Goal: Information Seeking & Learning: Compare options

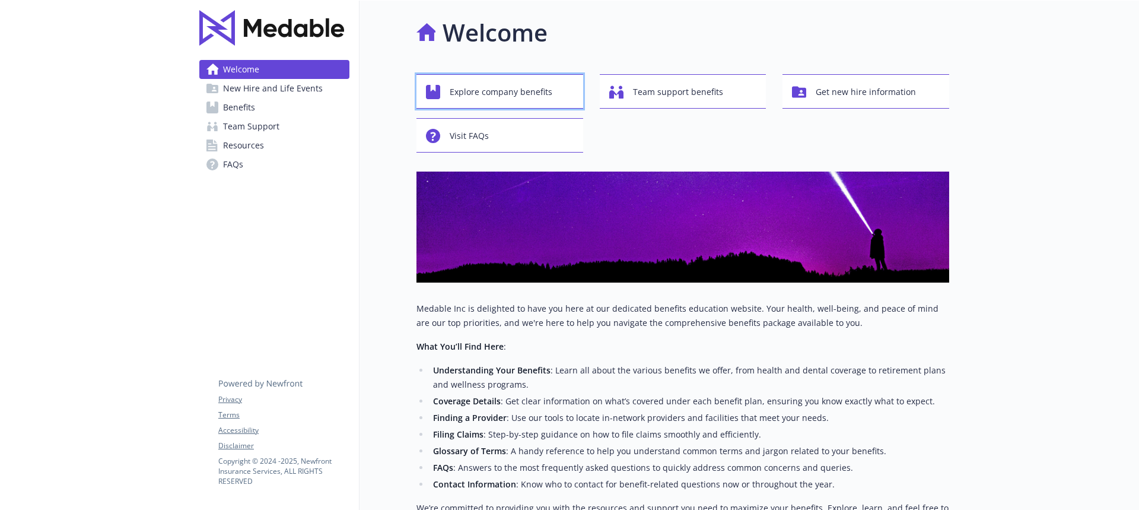
click at [520, 95] on span "Explore company benefits" at bounding box center [501, 92] width 103 height 23
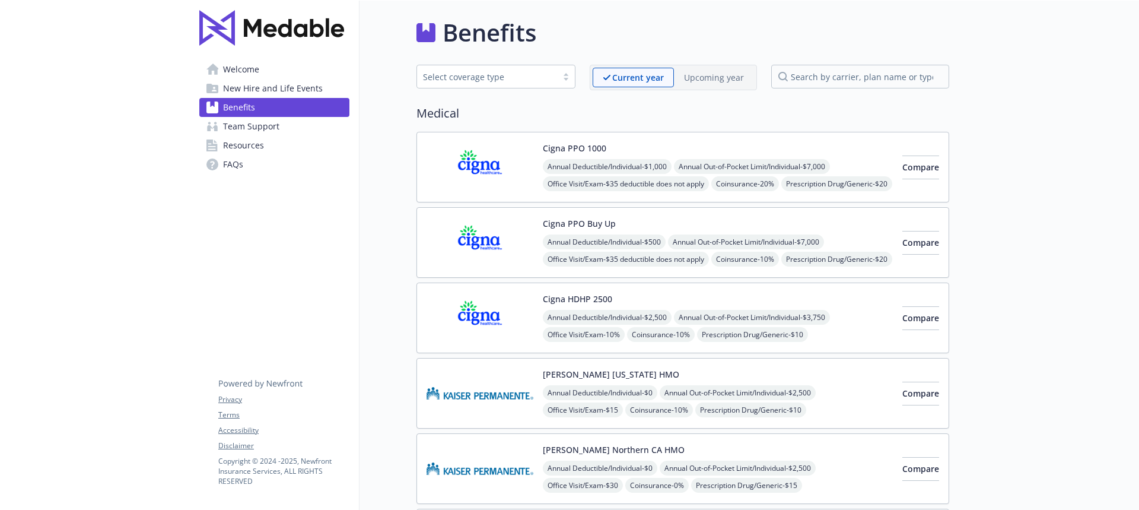
click at [569, 73] on div at bounding box center [566, 76] width 18 height 9
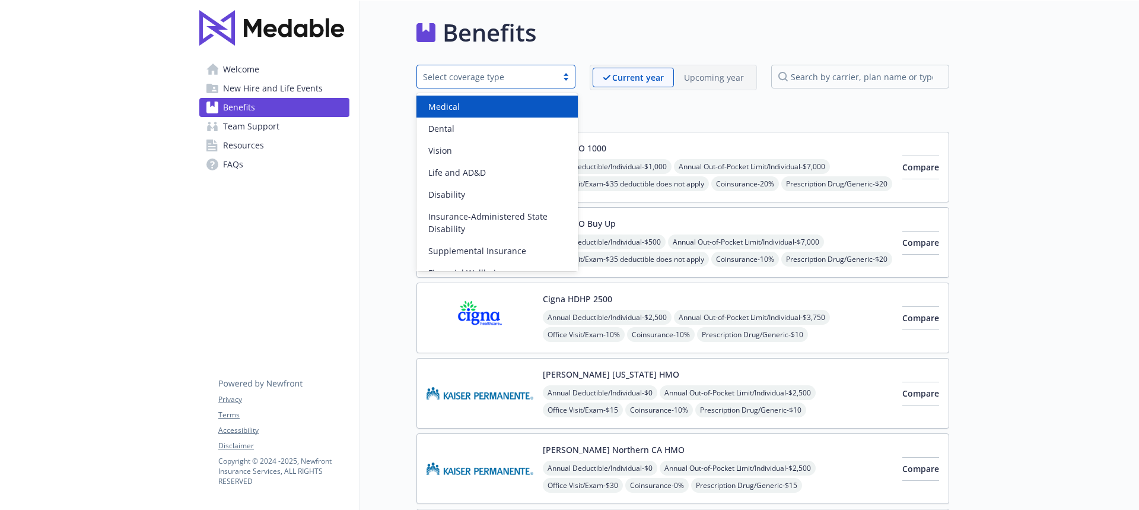
click at [537, 108] on div "Medical" at bounding box center [497, 106] width 147 height 12
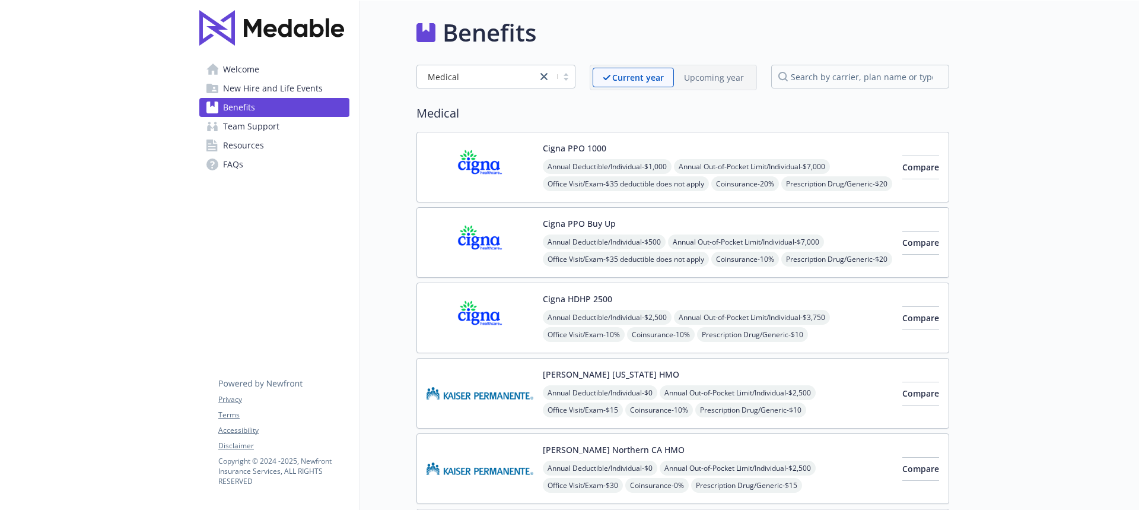
click at [712, 71] on p "Upcoming year" at bounding box center [714, 77] width 60 height 12
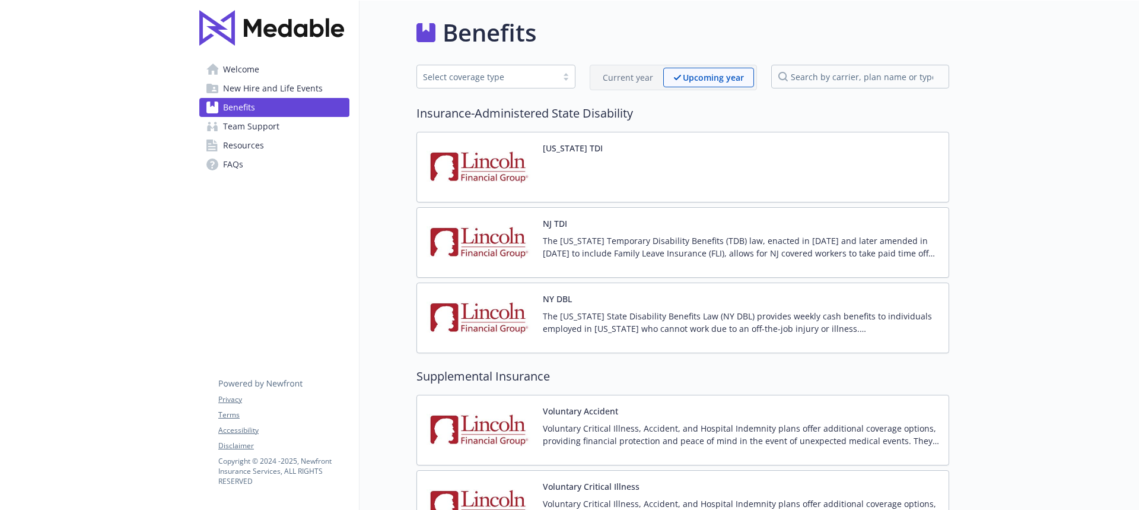
click at [566, 71] on div "Select coverage type" at bounding box center [495, 77] width 159 height 24
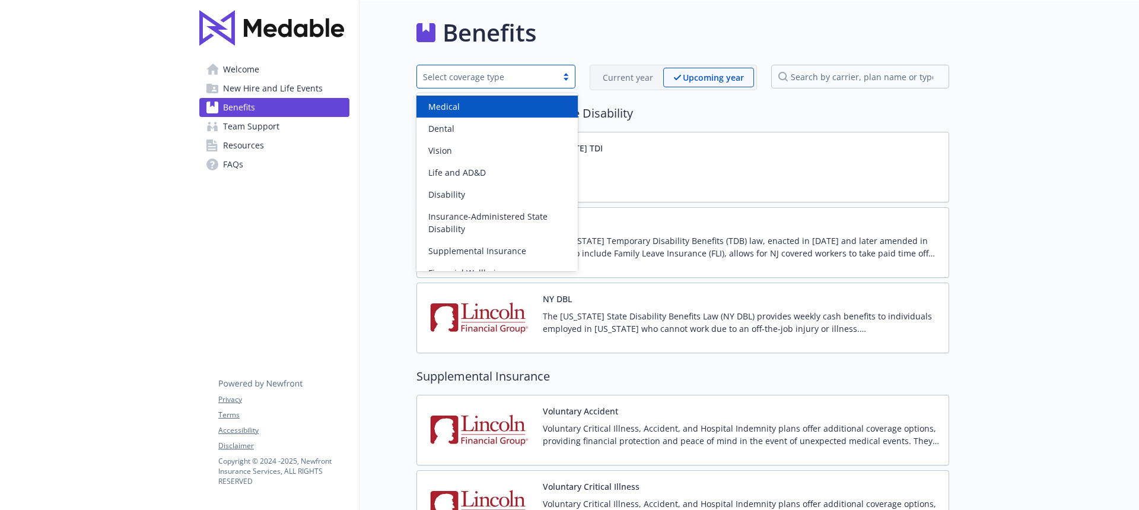
click at [518, 112] on div "Medical" at bounding box center [497, 106] width 147 height 12
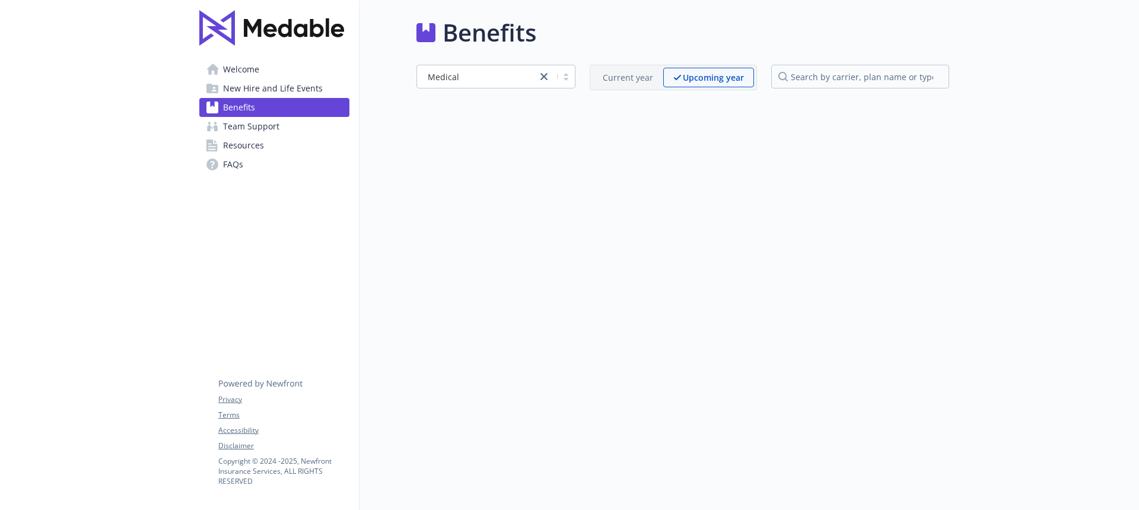
click at [626, 78] on p "Current year" at bounding box center [628, 77] width 50 height 12
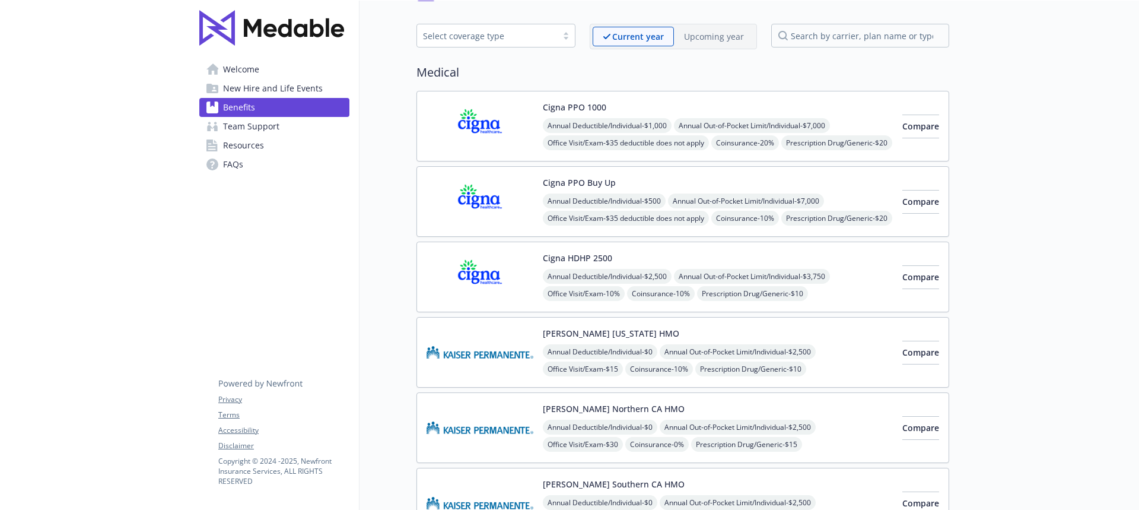
scroll to position [40, 0]
click at [902, 118] on button "Compare" at bounding box center [920, 127] width 37 height 24
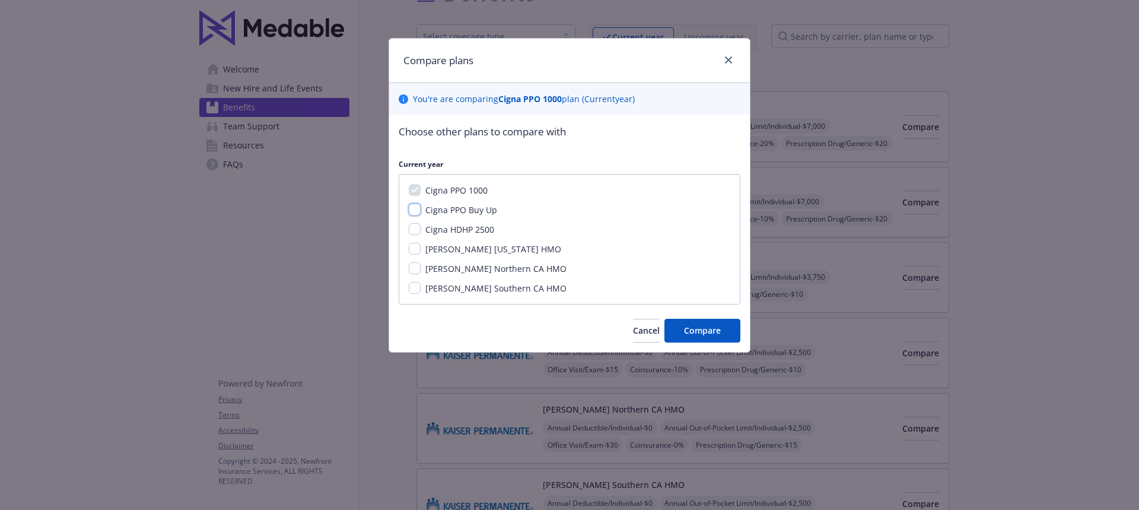
click at [414, 209] on input "Cigna PPO Buy Up" at bounding box center [415, 209] width 12 height 12
checkbox input "true"
click at [711, 332] on span "Compare" at bounding box center [702, 329] width 37 height 11
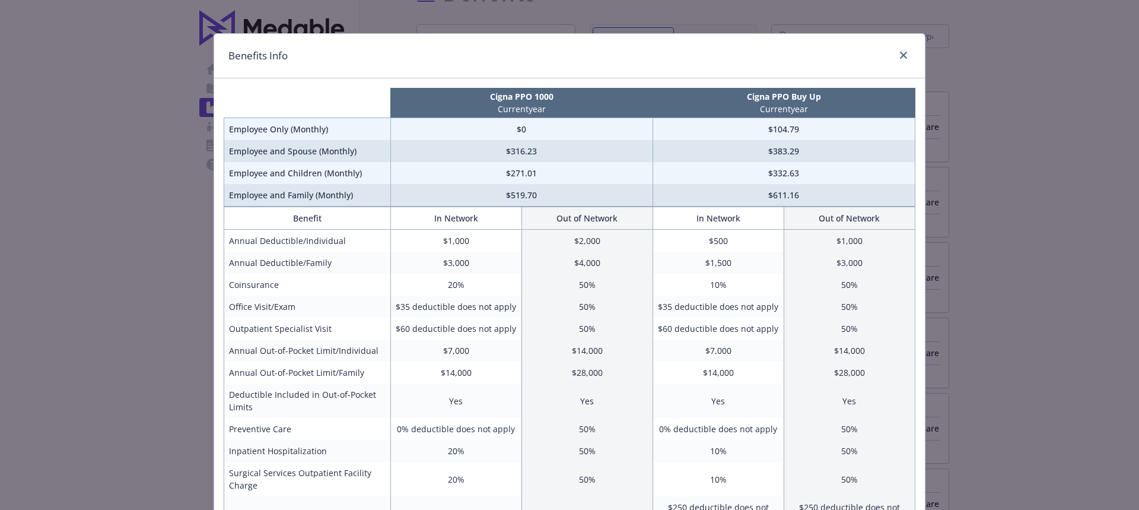
scroll to position [0, 0]
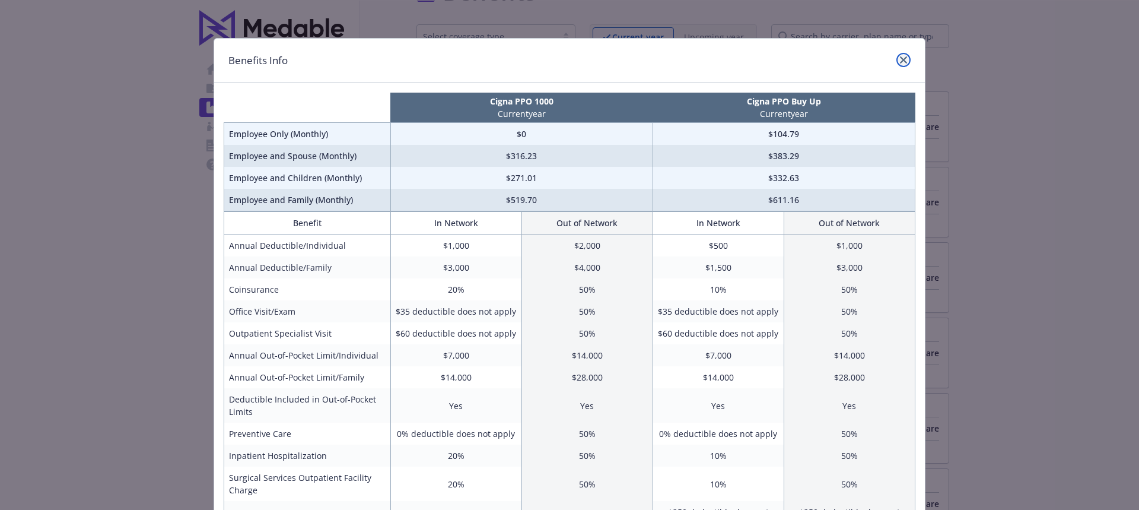
click at [900, 55] on link "close" at bounding box center [903, 60] width 14 height 14
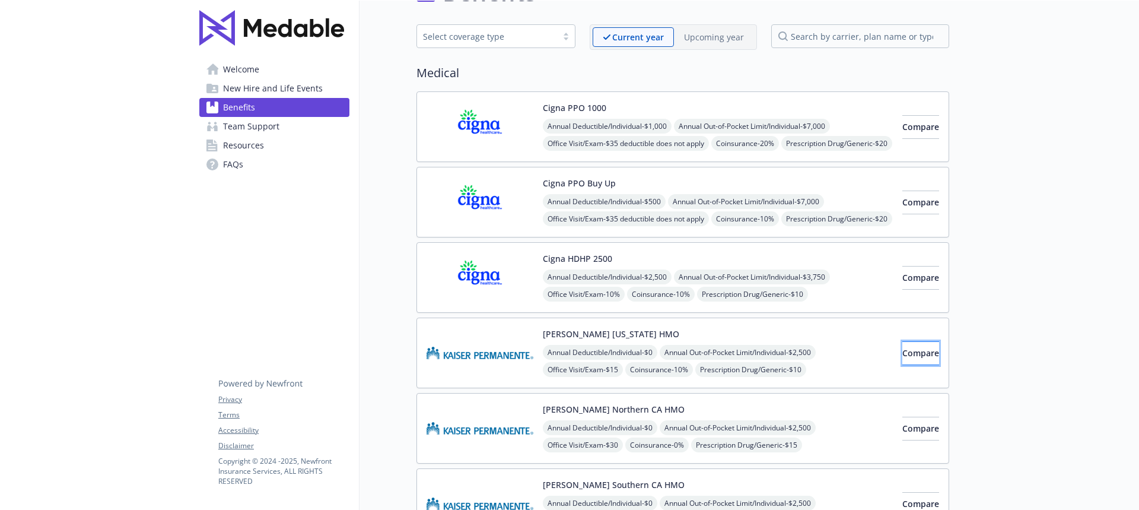
click at [902, 351] on span "Compare" at bounding box center [920, 352] width 37 height 11
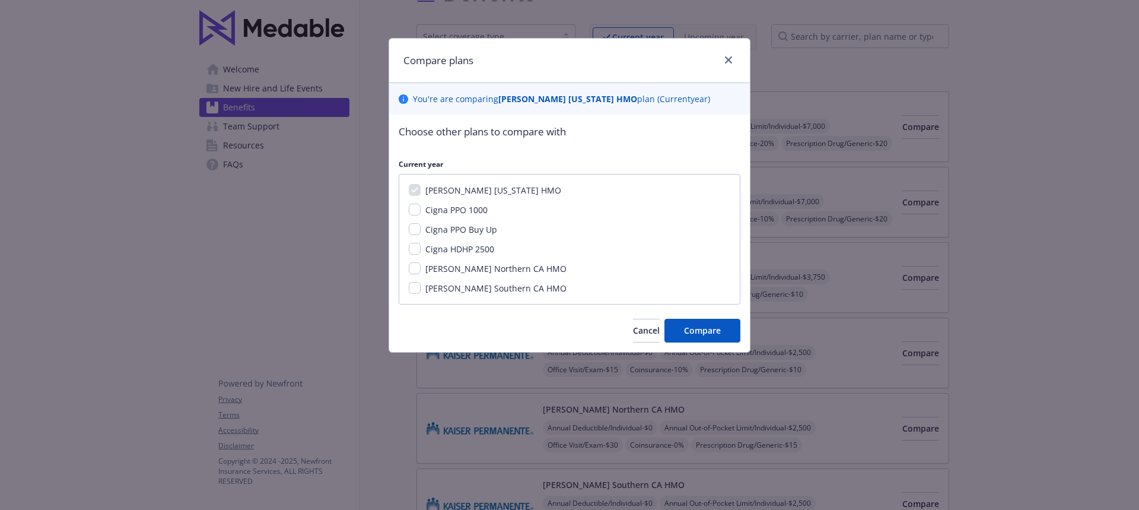
click at [422, 210] on div "Cigna PPO 1000" at bounding box center [455, 209] width 69 height 12
click at [706, 332] on span "Compare" at bounding box center [702, 329] width 37 height 11
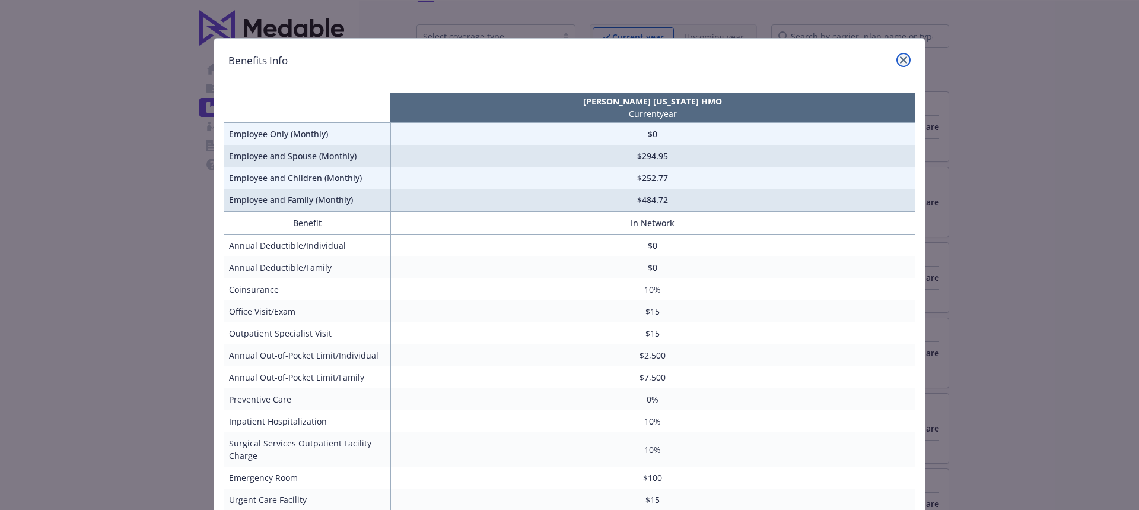
click at [900, 58] on icon "close" at bounding box center [903, 59] width 7 height 7
